Goal: Task Accomplishment & Management: Manage account settings

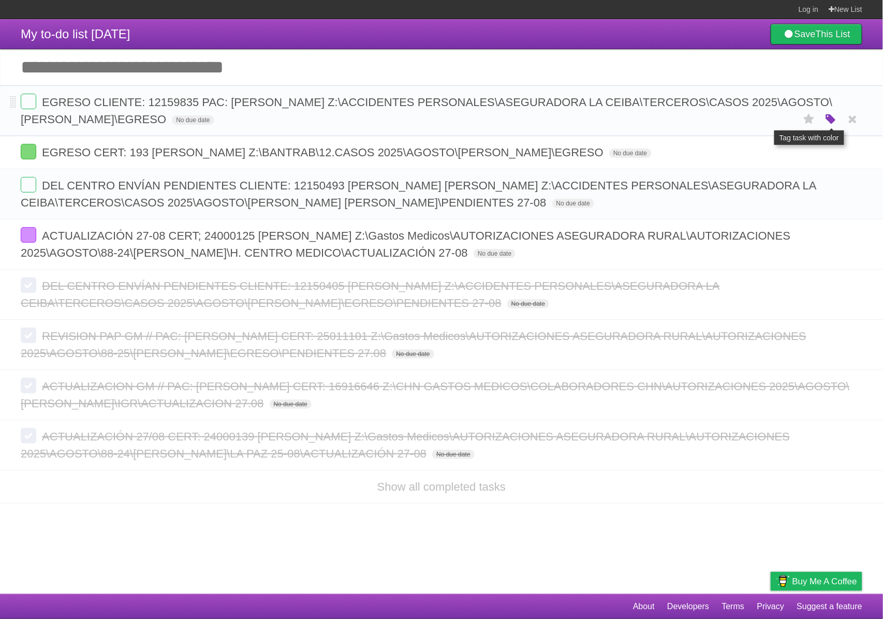
click at [829, 118] on icon "button" at bounding box center [831, 119] width 14 height 13
click at [732, 119] on label "Red" at bounding box center [729, 118] width 11 height 11
click at [320, 531] on article "My to-do list [DATE] Save This List Add another task ********* EGRESO CLIENTE: …" at bounding box center [441, 306] width 883 height 575
click at [835, 210] on icon "button" at bounding box center [831, 202] width 14 height 13
click at [744, 208] on label "Blue" at bounding box center [743, 202] width 11 height 11
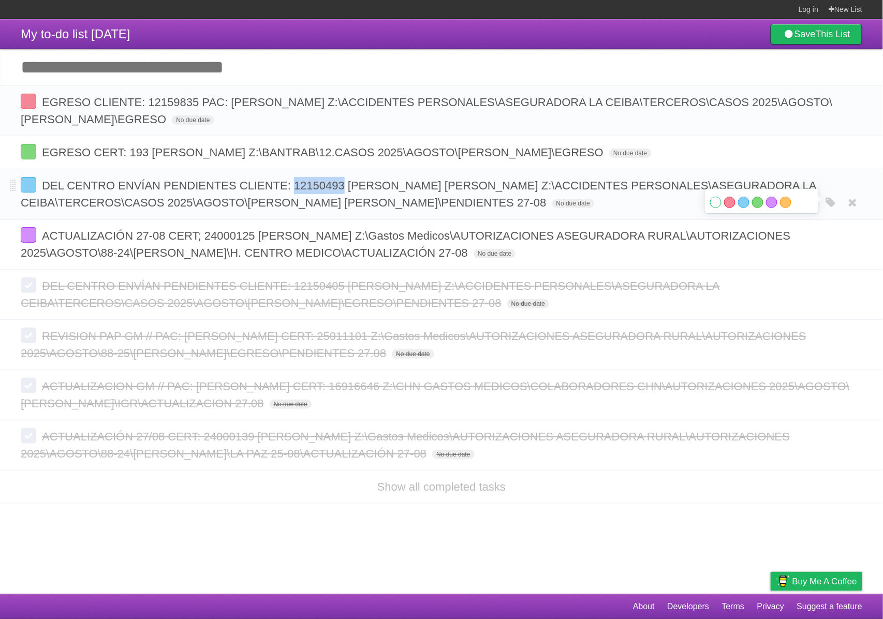
copy span "12150493"
drag, startPoint x: 344, startPoint y: 205, endPoint x: 295, endPoint y: 206, distance: 49.7
click at [295, 206] on span "DEL CENTRO ENVÍAN PENDIENTES CLIENTE: 12150493 [PERSON_NAME] [PERSON_NAME] Z:\A…" at bounding box center [419, 194] width 796 height 30
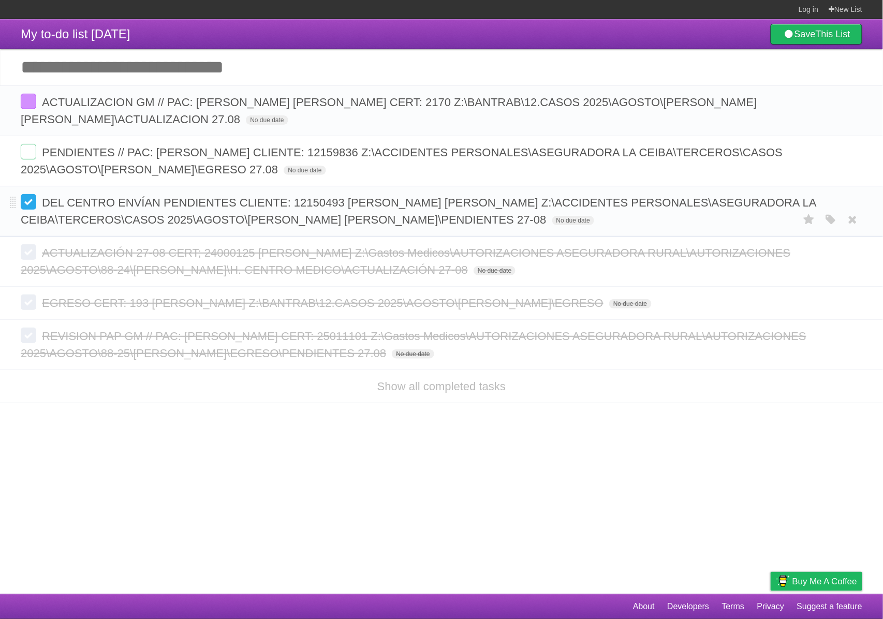
click at [27, 207] on label at bounding box center [29, 202] width 16 height 16
